Goal: Task Accomplishment & Management: Manage account settings

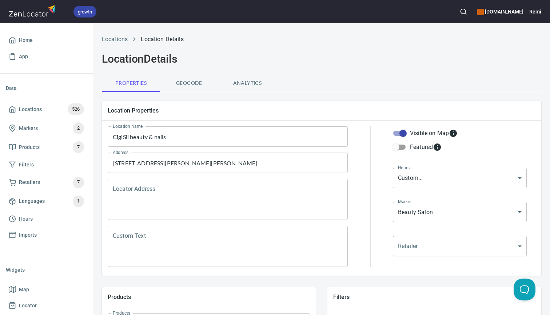
scroll to position [139, 0]
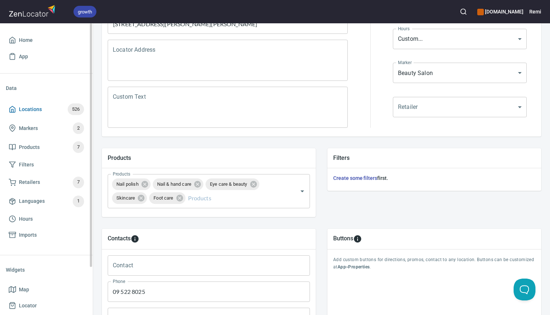
click at [35, 108] on span "Locations" at bounding box center [30, 109] width 23 height 9
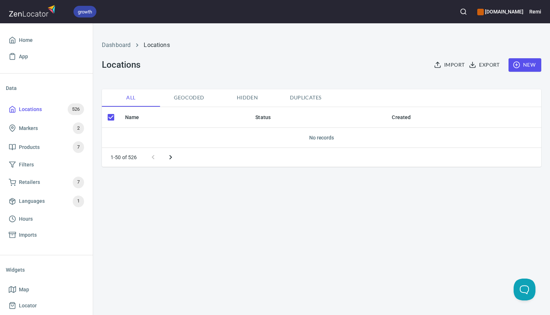
checkbox input "false"
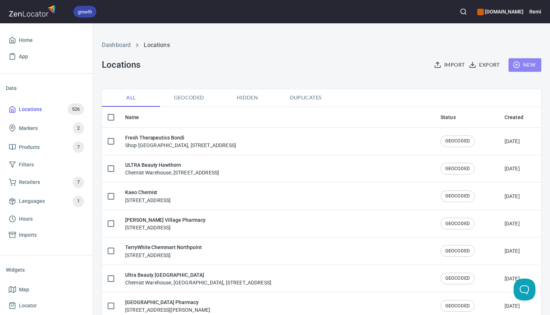
click at [526, 65] on span "New" at bounding box center [525, 64] width 21 height 9
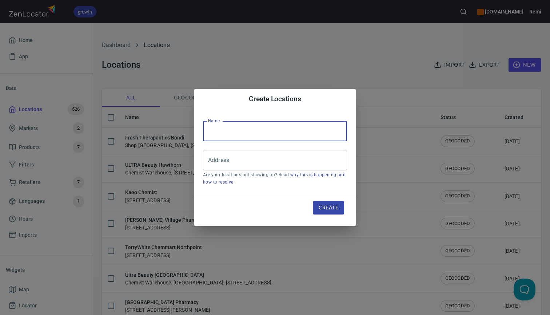
paste input "Ultra Beauty Eden Quarter"
type input "Ultra Beauty Eden Quarter"
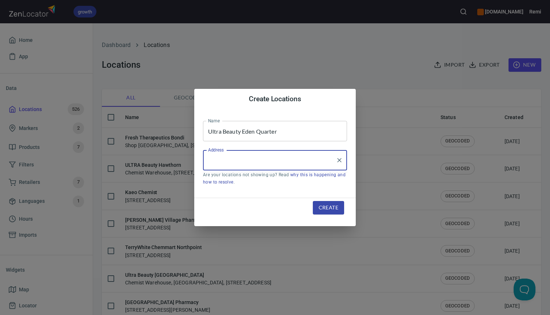
paste input "[STREET_ADDRESS]"
click at [223, 186] on li "[STREET_ADDRESS]" at bounding box center [275, 181] width 144 height 13
type input "[STREET_ADDRESS]"
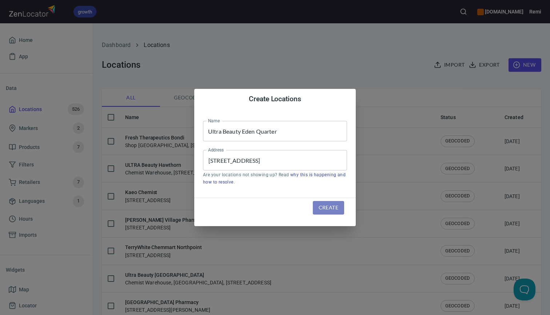
click at [330, 209] on span "Create" at bounding box center [329, 207] width 20 height 9
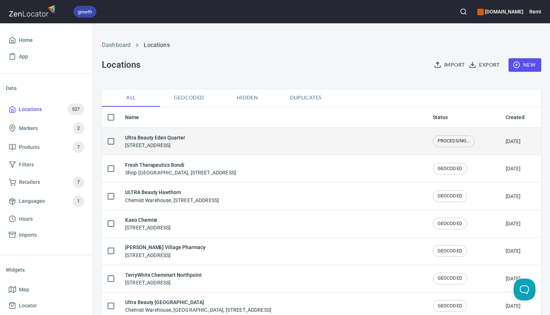
click at [185, 143] on div "Ultra Beauty Eden Quarter [STREET_ADDRESS]" at bounding box center [155, 141] width 60 height 15
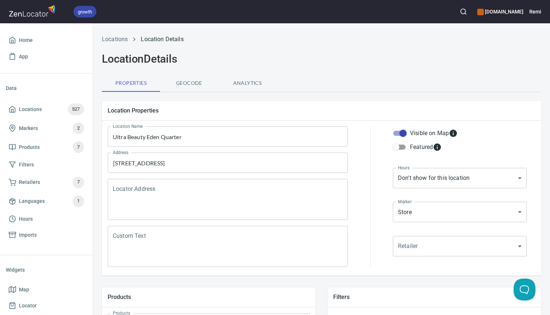
scroll to position [13, 0]
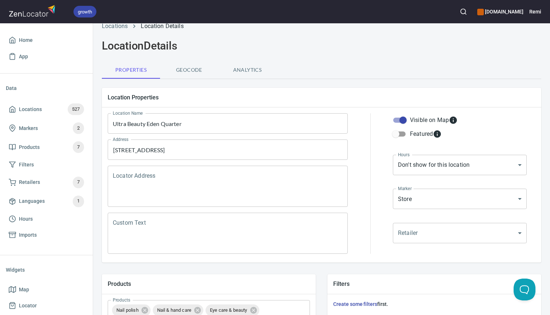
click at [126, 179] on textarea "Locator Address" at bounding box center [228, 186] width 230 height 28
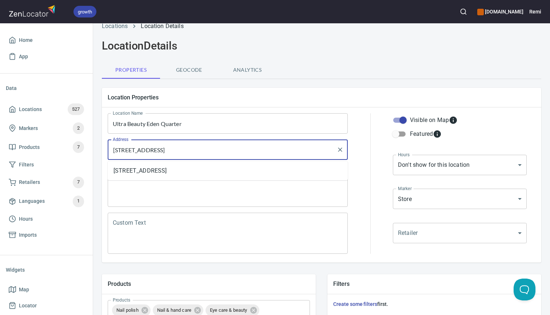
drag, startPoint x: 112, startPoint y: 150, endPoint x: 269, endPoint y: 150, distance: 156.1
click at [262, 199] on textarea "Chemist Warehouse," at bounding box center [228, 186] width 230 height 28
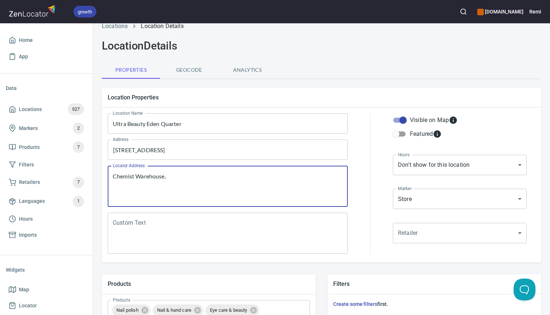
paste textarea "[STREET_ADDRESS]"
drag, startPoint x: 257, startPoint y: 175, endPoint x: 267, endPoint y: 175, distance: 10.2
click at [267, 175] on textarea "Chemist Warehouse, [STREET_ADDRESS]" at bounding box center [228, 186] width 230 height 28
click at [263, 179] on textarea "Chemist Warehouse, [STREET_ADDRESS]" at bounding box center [228, 186] width 230 height 28
drag, startPoint x: 253, startPoint y: 177, endPoint x: 338, endPoint y: 181, distance: 85.2
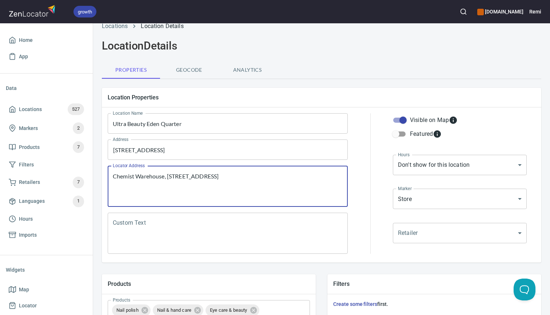
click at [338, 181] on textarea "Chemist Warehouse, [STREET_ADDRESS]" at bounding box center [228, 186] width 230 height 28
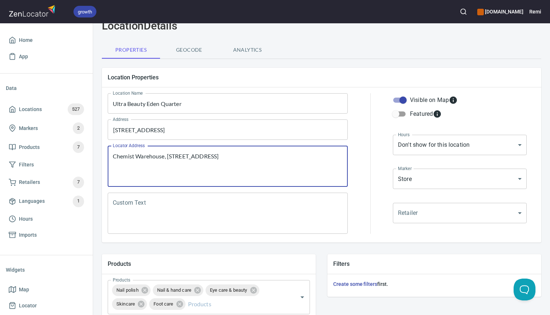
scroll to position [44, 0]
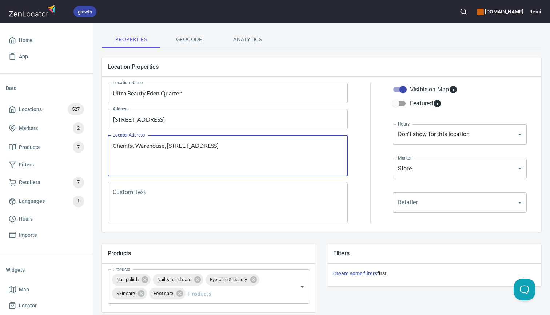
type textarea "Chemist Warehouse, [STREET_ADDRESS]"
click at [323, 238] on div "Filters Create some filters first." at bounding box center [435, 278] width 226 height 80
drag, startPoint x: 272, startPoint y: 147, endPoint x: 132, endPoint y: 140, distance: 140.3
click at [132, 140] on div "Chemist Warehouse, [STREET_ADDRESS] Locator Address" at bounding box center [228, 155] width 240 height 41
click at [200, 237] on div "Products Products Nail polish Nail & hand care Eye care & beauty Skincare Foot …" at bounding box center [321, 278] width 463 height 92
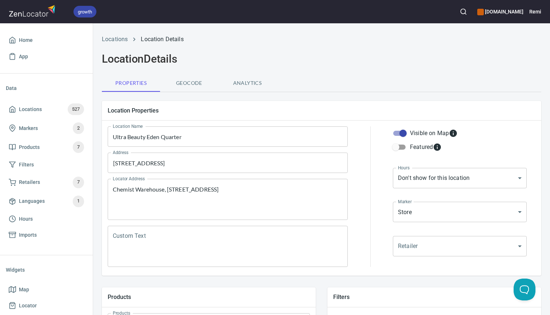
scroll to position [0, 0]
click at [195, 197] on textarea "Locator Address" at bounding box center [228, 200] width 230 height 28
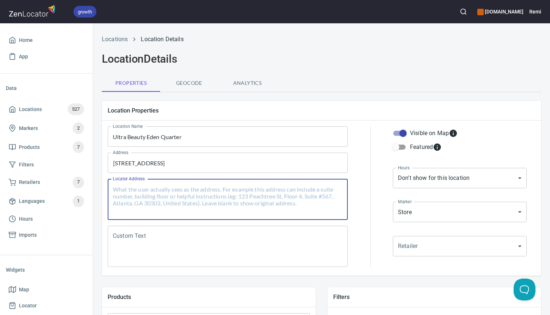
paste textarea "Chemist Warehouse, [STREET_ADDRESS]"
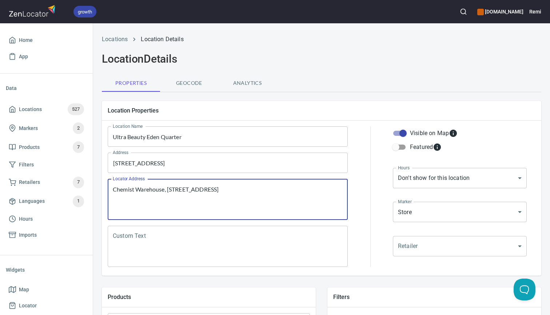
paste textarea ", Auckland, 1024"
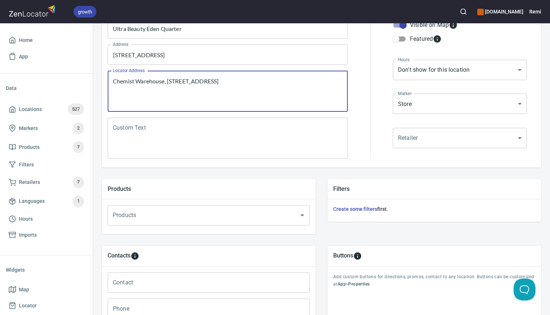
scroll to position [118, 0]
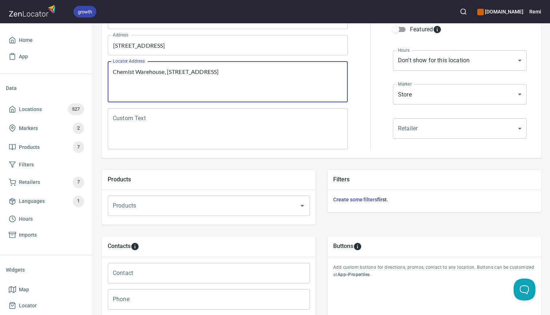
click at [286, 209] on div "Products" at bounding box center [209, 205] width 202 height 20
type textarea "Chemist Warehouse, 274 Dominion Road, Mount Eden, Auckland, 1024"
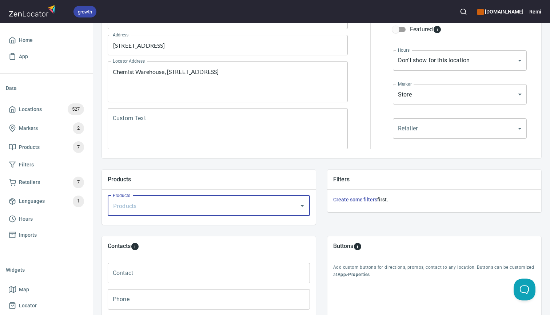
click at [303, 206] on icon "Open" at bounding box center [302, 205] width 9 height 9
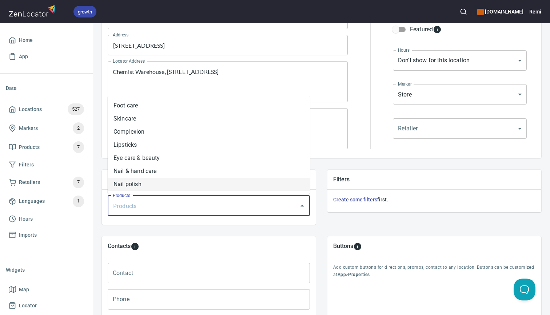
click at [260, 187] on li "Nail polish" at bounding box center [209, 184] width 202 height 13
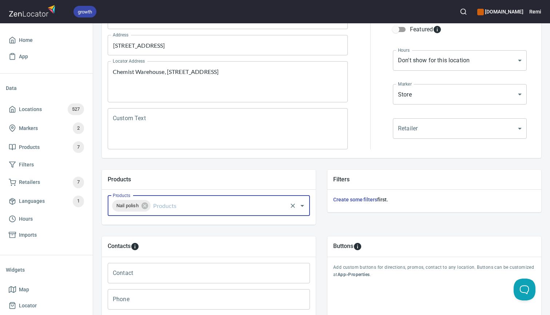
click at [263, 206] on input "Products" at bounding box center [219, 206] width 135 height 14
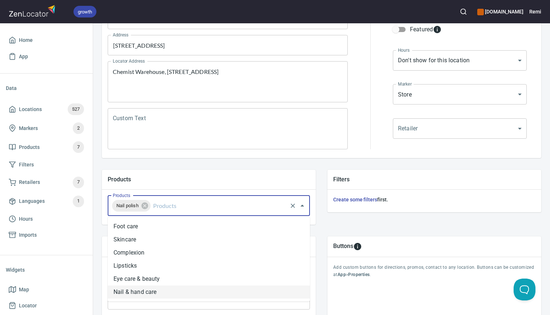
click at [202, 291] on li "Nail & hand care" at bounding box center [209, 291] width 202 height 13
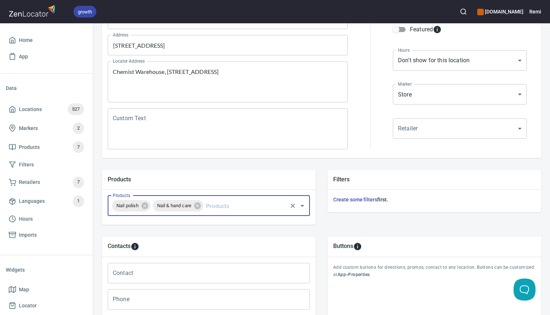
click at [232, 207] on input "Products" at bounding box center [246, 206] width 82 height 14
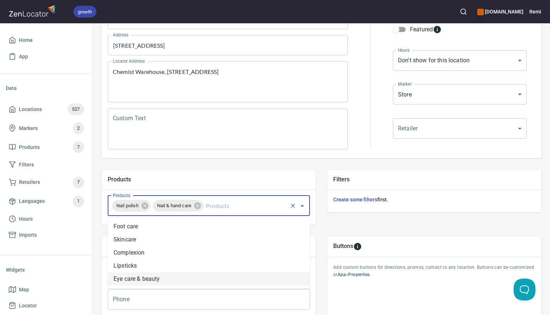
click at [198, 280] on li "Eye care & beauty" at bounding box center [209, 278] width 202 height 13
click at [268, 207] on input "Products" at bounding box center [274, 206] width 26 height 14
click at [225, 227] on li "Foot care" at bounding box center [209, 226] width 202 height 13
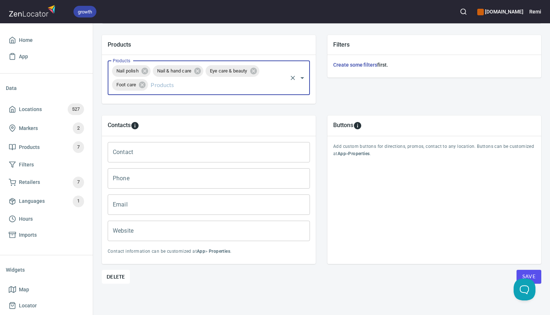
scroll to position [252, 0]
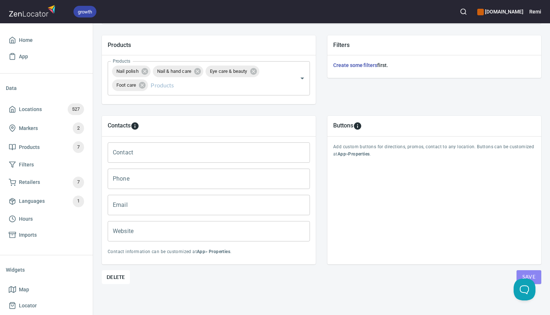
click at [535, 274] on span "Save" at bounding box center [529, 276] width 13 height 9
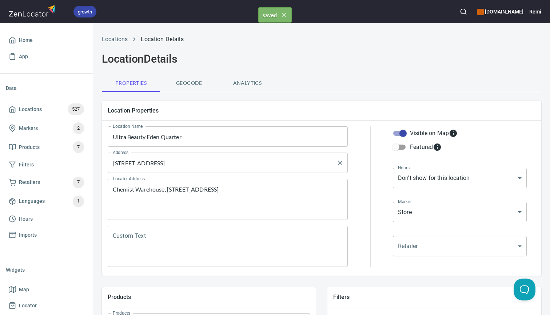
scroll to position [0, 0]
click at [184, 86] on span "Geocode" at bounding box center [188, 83] width 49 height 9
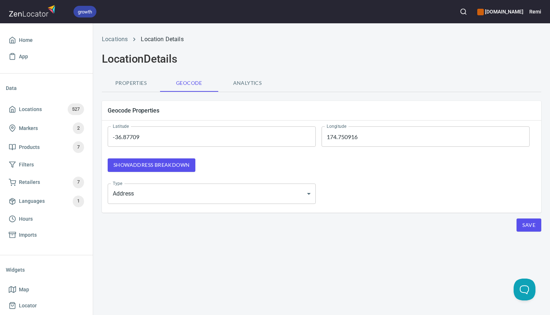
click at [170, 165] on span "Show address breakdown" at bounding box center [152, 164] width 76 height 9
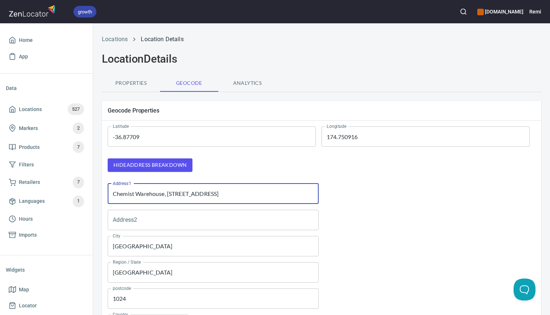
type input "Chemist Warehouse, 274 Dominion Rd"
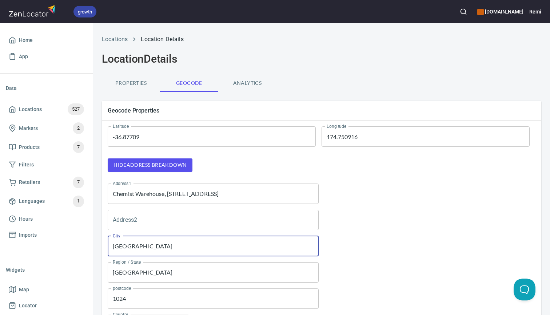
drag, startPoint x: 139, startPoint y: 247, endPoint x: 101, endPoint y: 247, distance: 38.2
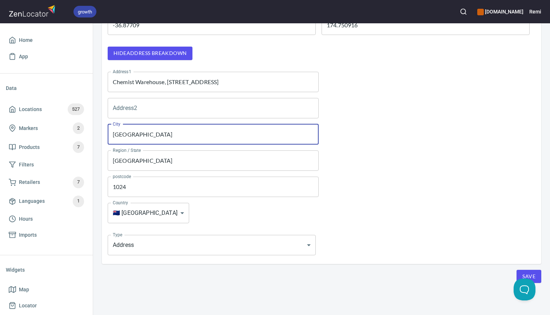
scroll to position [111, 0]
type input "Mount Eden"
click at [534, 274] on span "Save" at bounding box center [529, 276] width 13 height 9
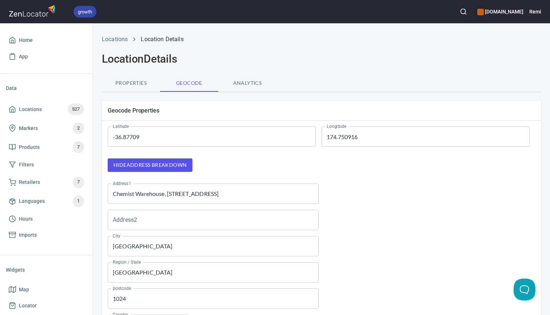
scroll to position [0, 0]
